Goal: Find specific page/section: Locate a particular part of the current website

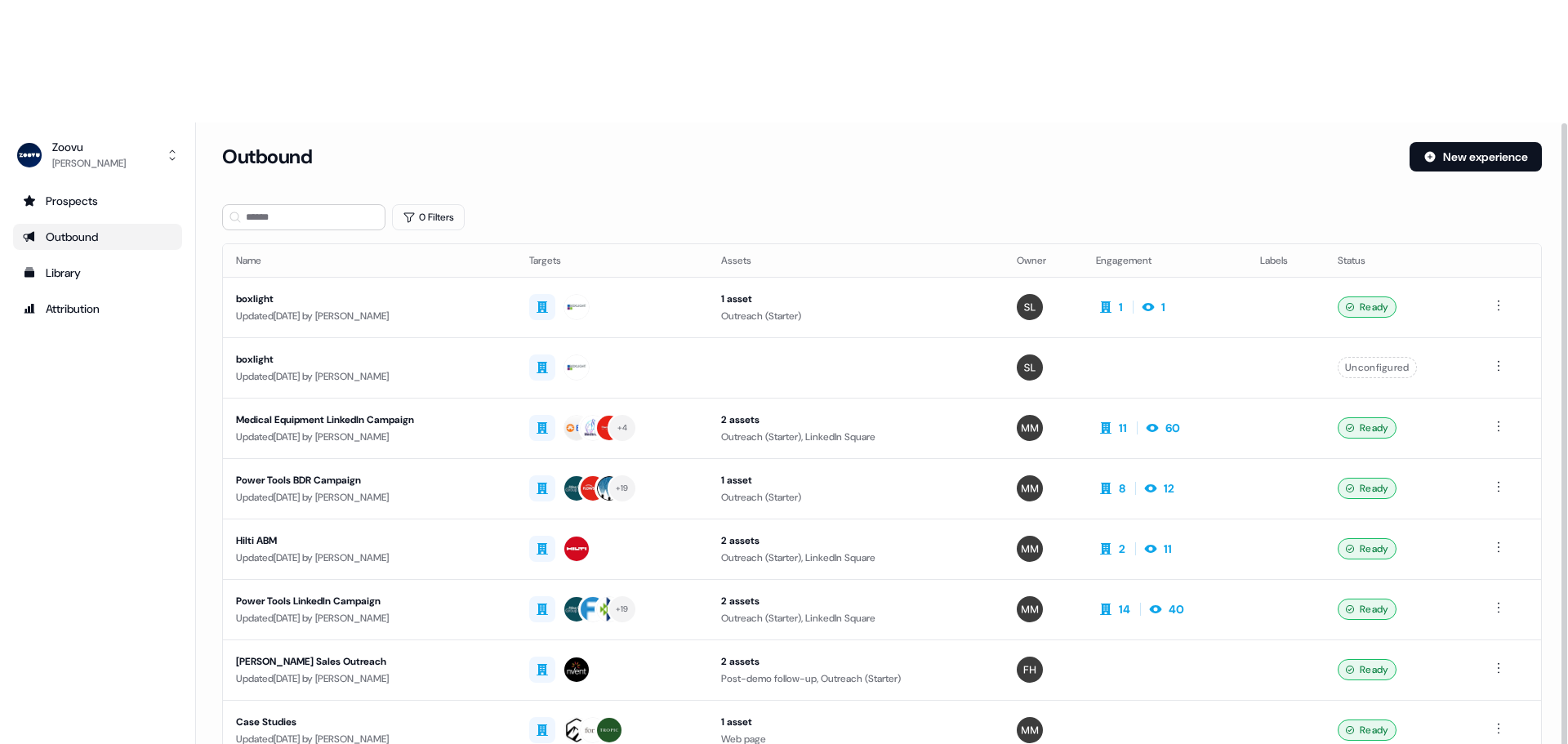
drag, startPoint x: 381, startPoint y: 301, endPoint x: 166, endPoint y: 411, distance: 241.5
click at [166, 411] on div "Prospects Outbound Library Attribution Integrations Team Profile" at bounding box center [97, 521] width 169 height 666
click at [352, 593] on div "Power Tools LinkedIn Campaign" at bounding box center [369, 601] width 267 height 17
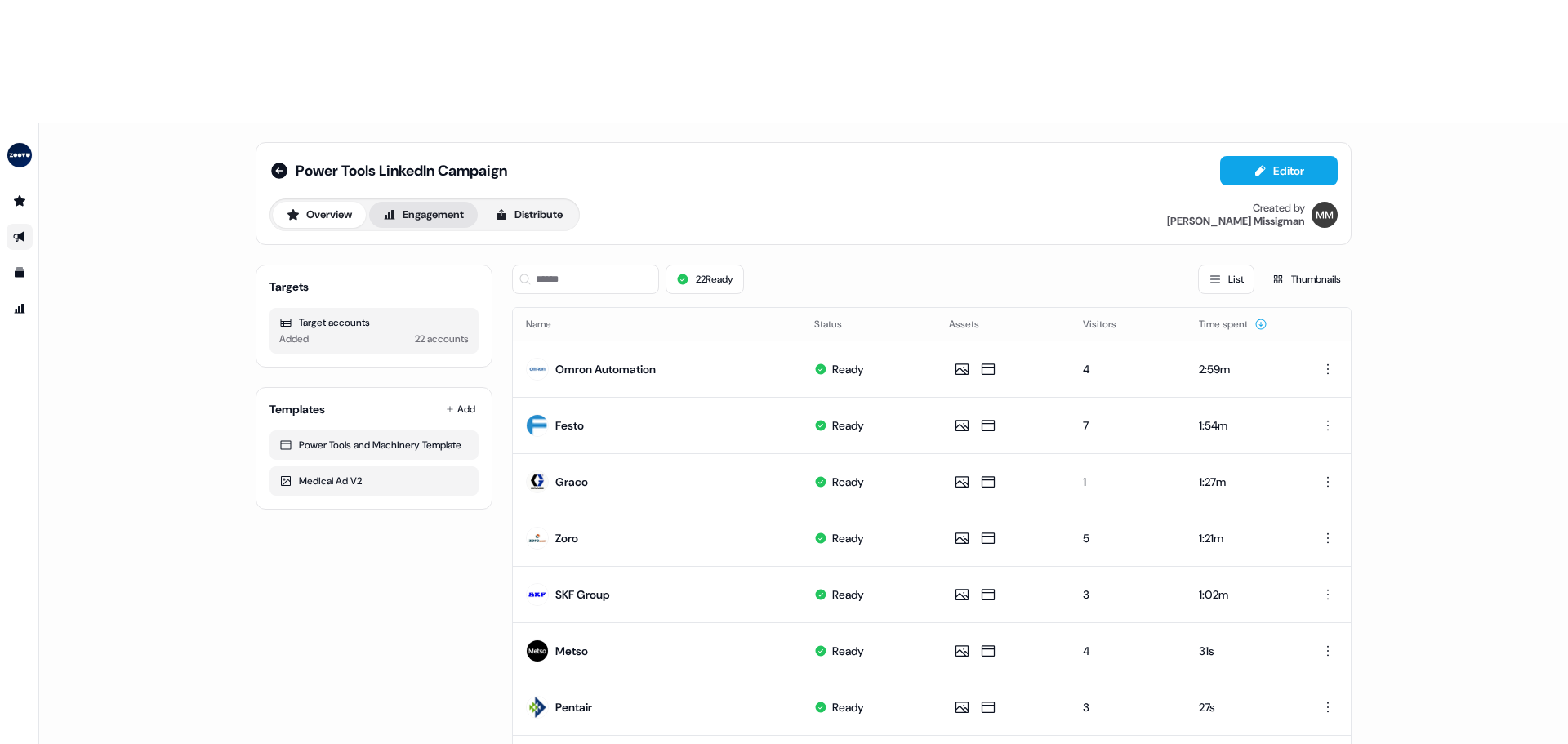
click at [427, 202] on button "Engagement" at bounding box center [423, 214] width 109 height 26
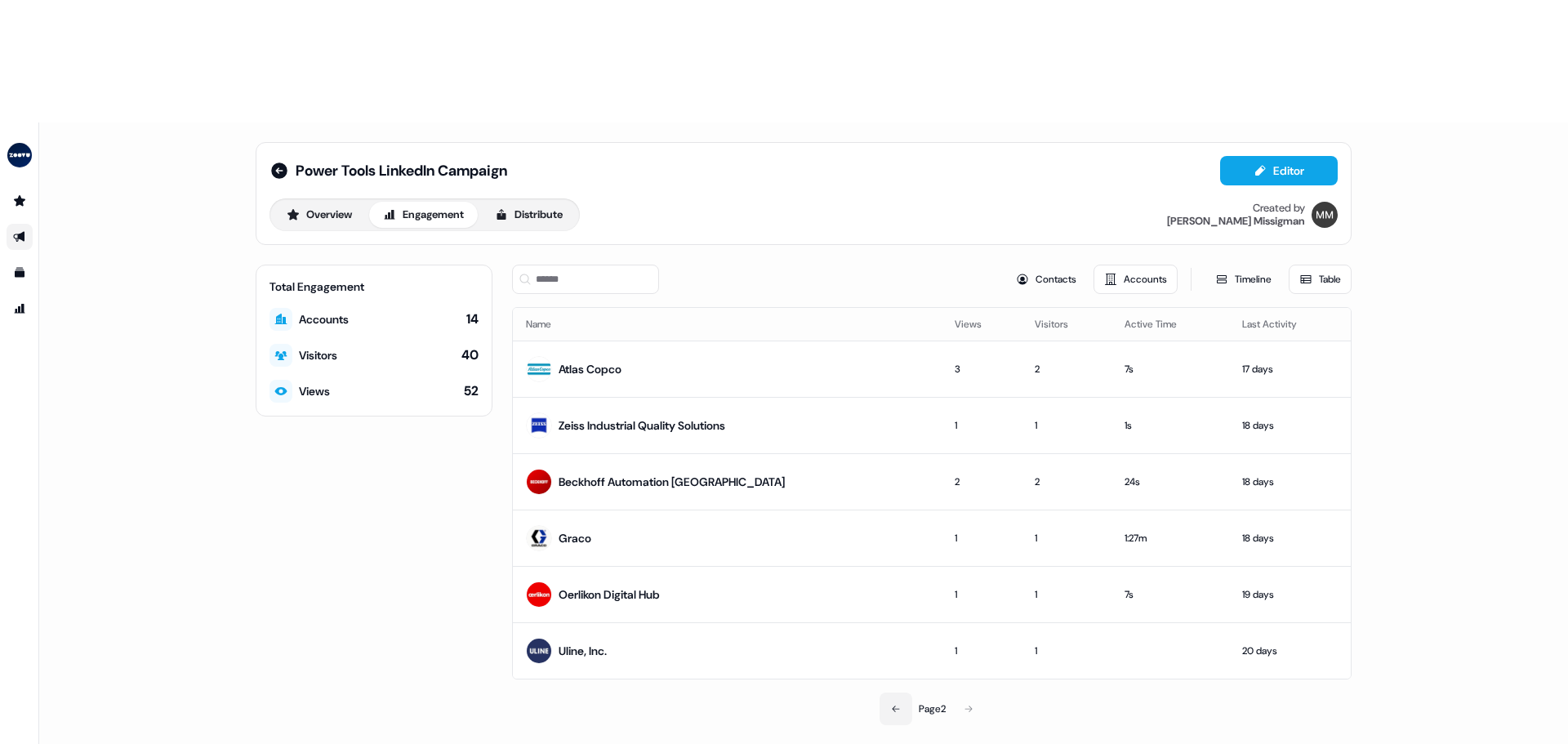
click at [900, 693] on button at bounding box center [896, 709] width 32 height 32
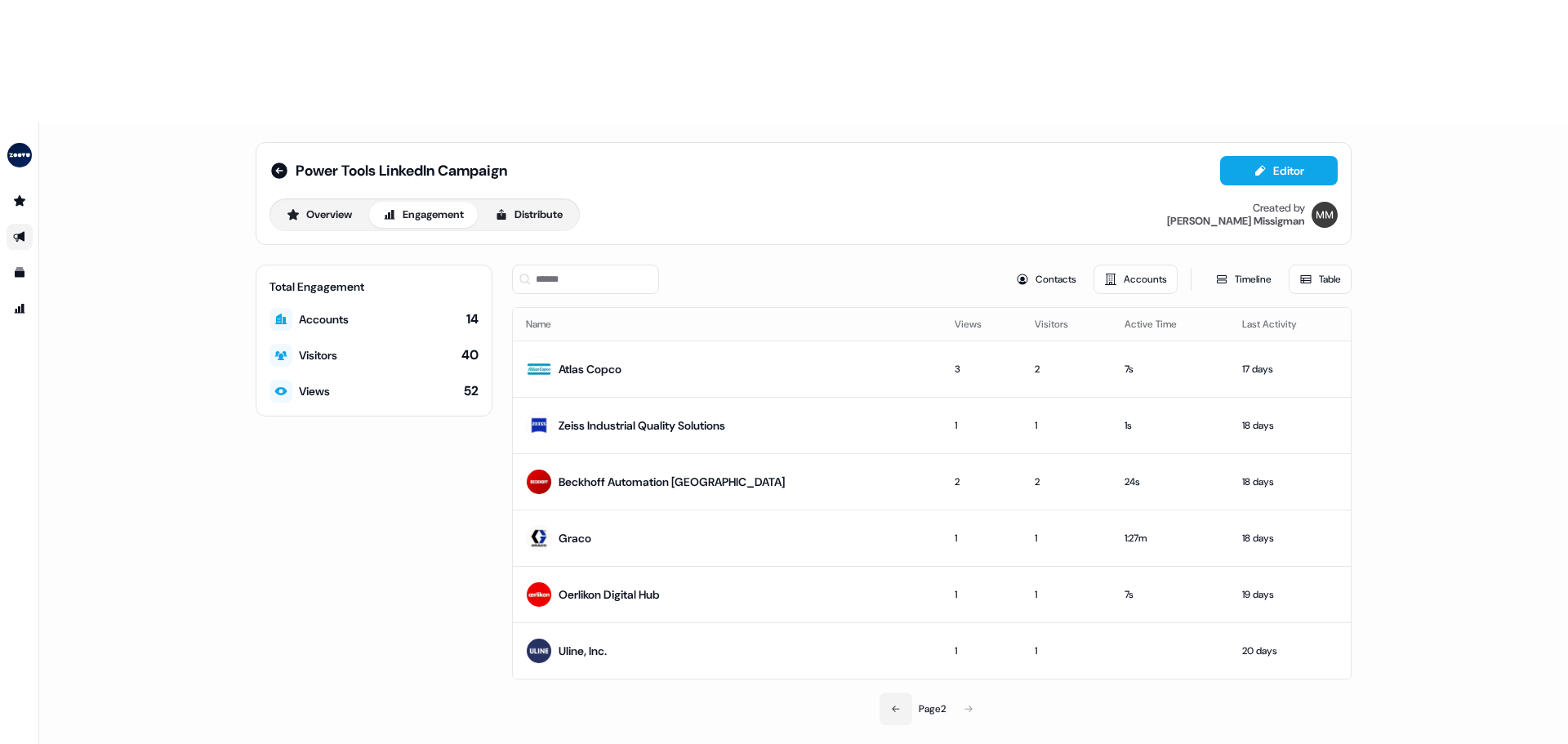
click at [892, 693] on button at bounding box center [896, 709] width 32 height 32
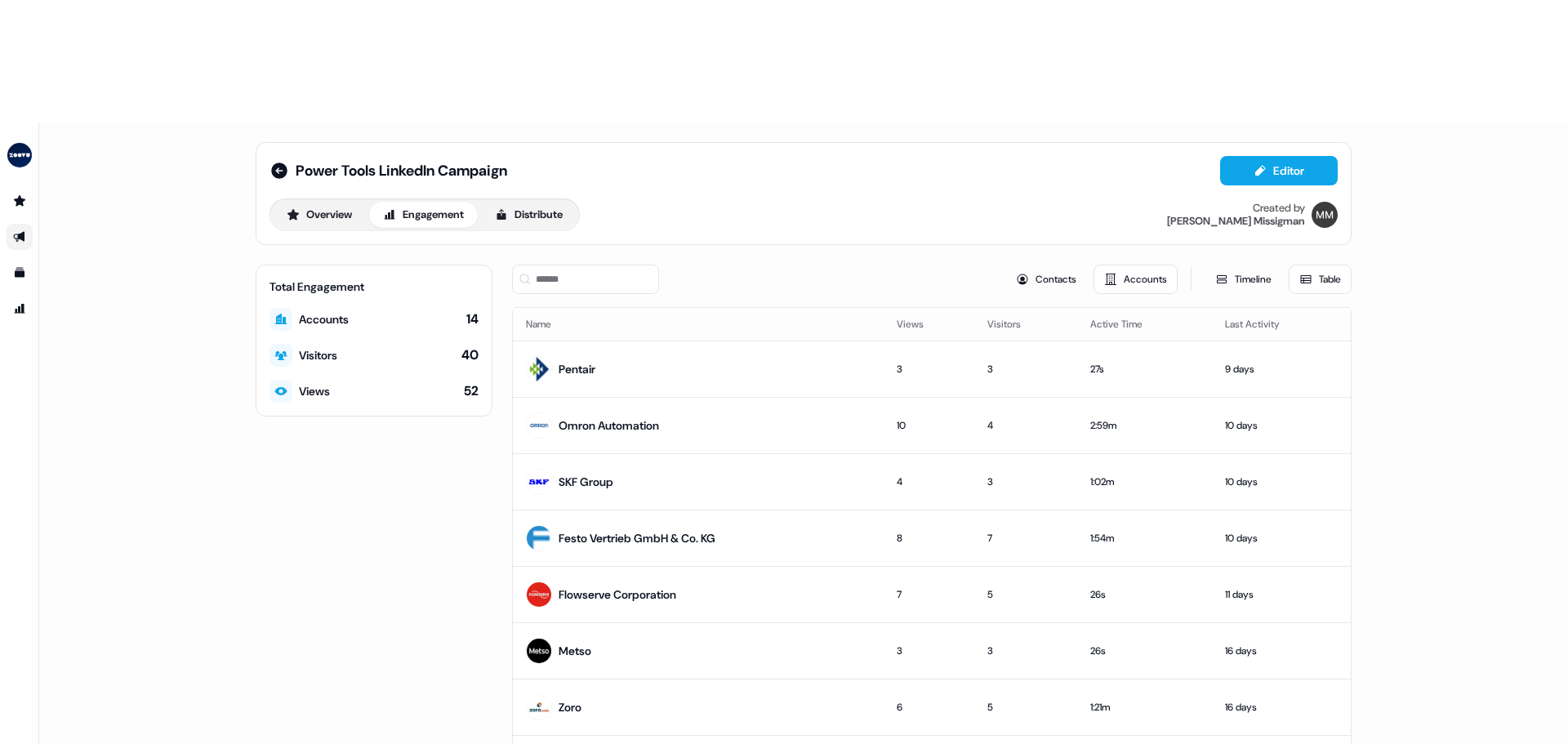
click at [128, 500] on div "Power Tools LinkedIn Campaign Editor Overview Engagement Distribute Created by …" at bounding box center [804, 494] width 1529 height 744
